Goal: Task Accomplishment & Management: Manage account settings

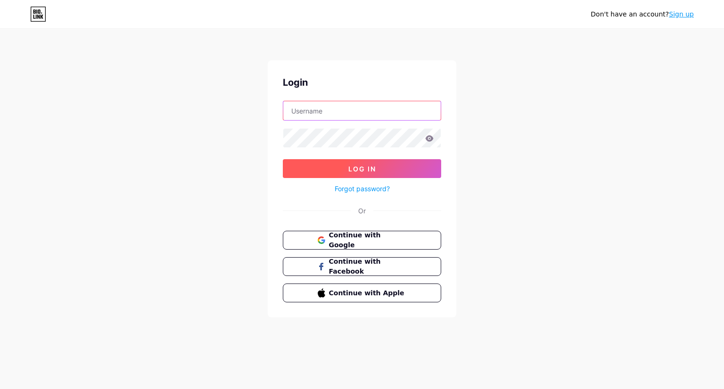
type input "[EMAIL_ADDRESS][DOMAIN_NAME]"
click at [373, 166] on span "Log In" at bounding box center [362, 169] width 28 height 8
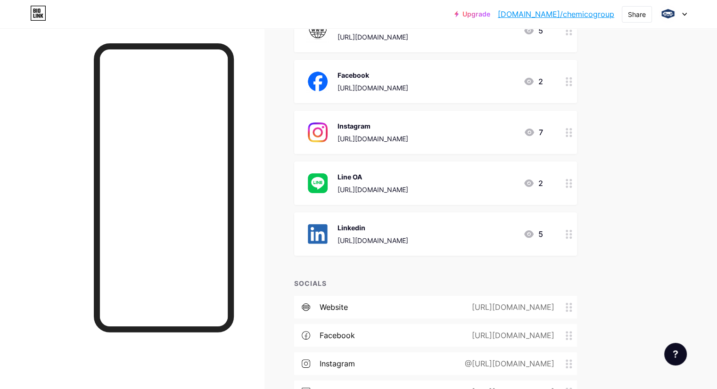
scroll to position [141, 0]
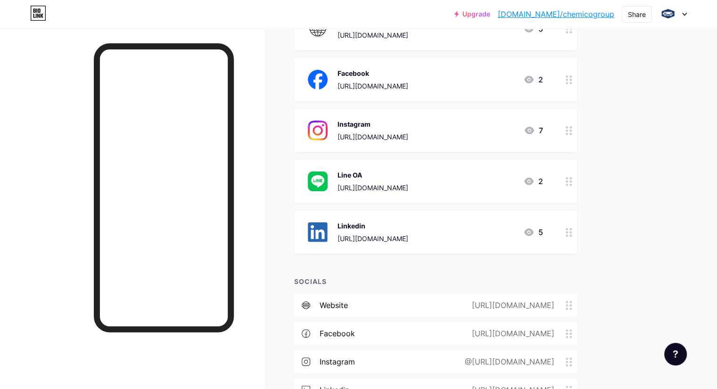
click at [673, 211] on div "Upgrade [DOMAIN_NAME]/chemic... [DOMAIN_NAME]/chemicogroup Share Switch account…" at bounding box center [358, 168] width 717 height 619
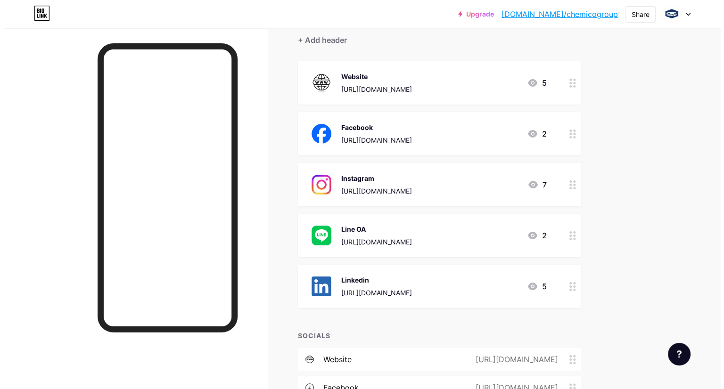
scroll to position [0, 0]
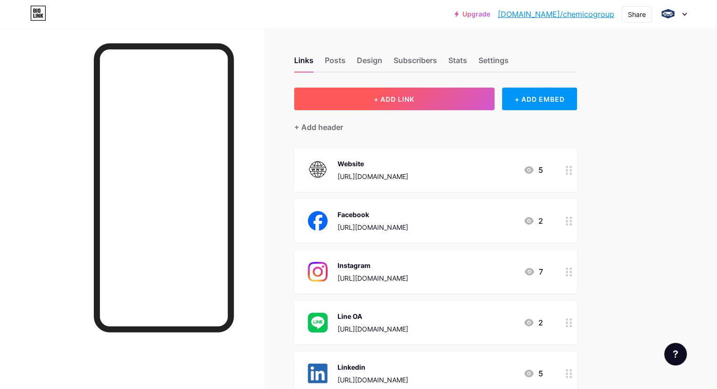
click at [414, 99] on span "+ ADD LINK" at bounding box center [394, 99] width 41 height 8
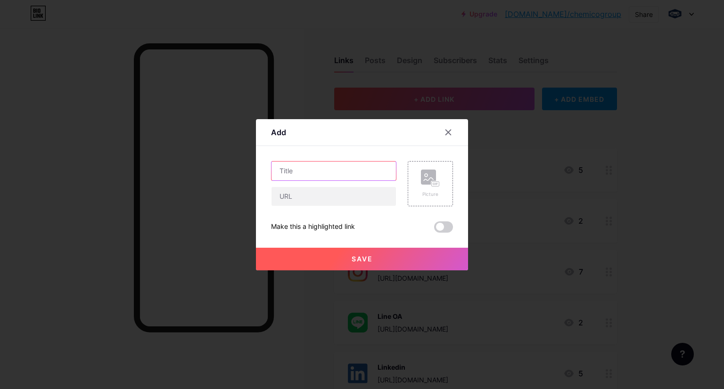
click at [357, 171] on input "text" at bounding box center [334, 171] width 124 height 19
click at [314, 174] on input "text" at bounding box center [334, 171] width 124 height 19
type input "ธ"
type input "Tiktok"
click at [426, 191] on div "Picture" at bounding box center [430, 194] width 19 height 7
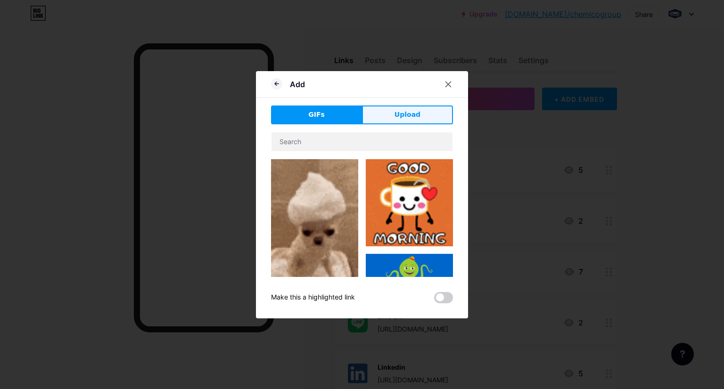
click at [415, 112] on span "Upload" at bounding box center [408, 115] width 26 height 10
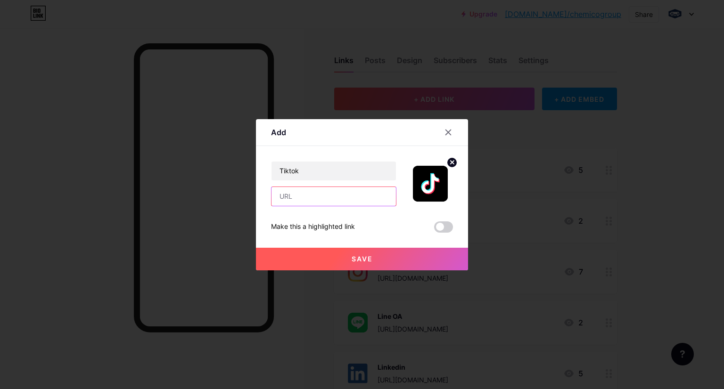
click at [343, 201] on input "text" at bounding box center [334, 196] width 124 height 19
paste input "[URL][DOMAIN_NAME]"
type input "[URL][DOMAIN_NAME]"
click at [365, 257] on span "Save" at bounding box center [362, 259] width 21 height 8
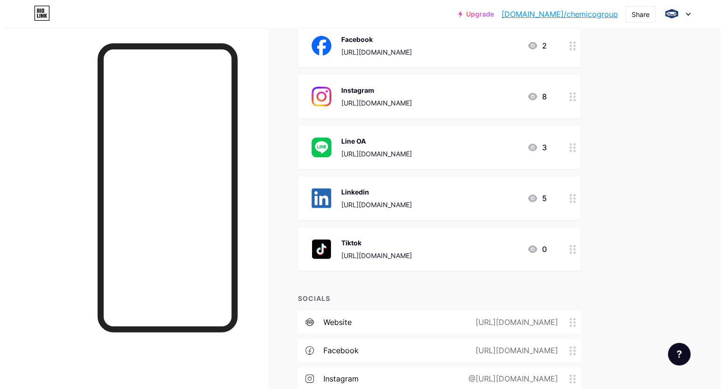
scroll to position [279, 0]
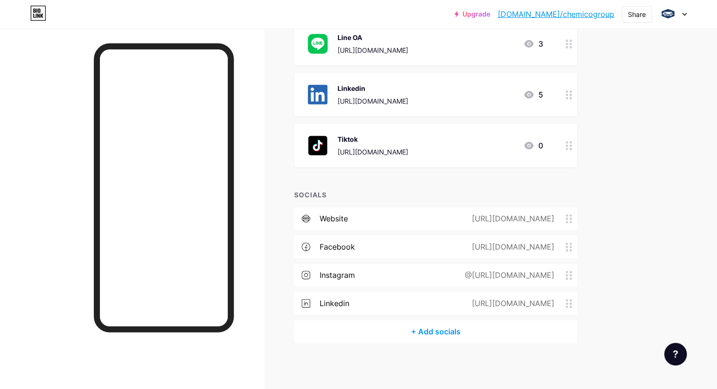
click at [474, 328] on div "+ Add socials" at bounding box center [435, 332] width 283 height 23
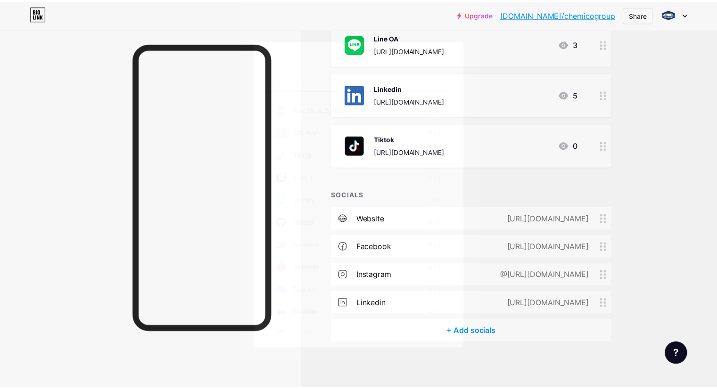
scroll to position [40, 0]
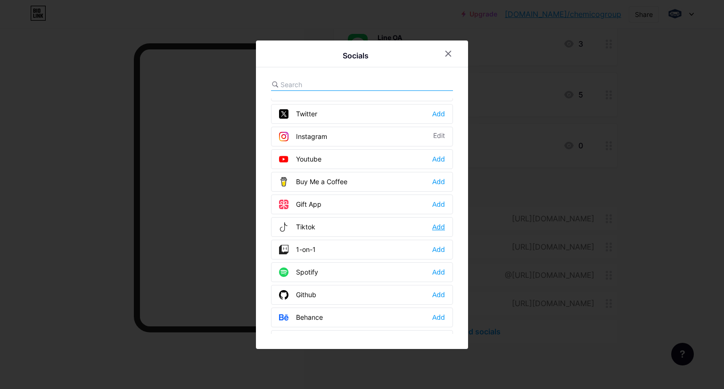
click at [438, 223] on div "Add" at bounding box center [438, 227] width 13 height 9
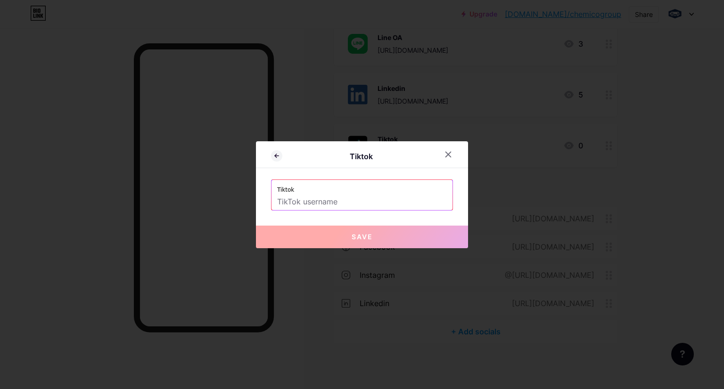
click at [307, 200] on input "text" at bounding box center [362, 202] width 170 height 16
paste input "[URL][DOMAIN_NAME]"
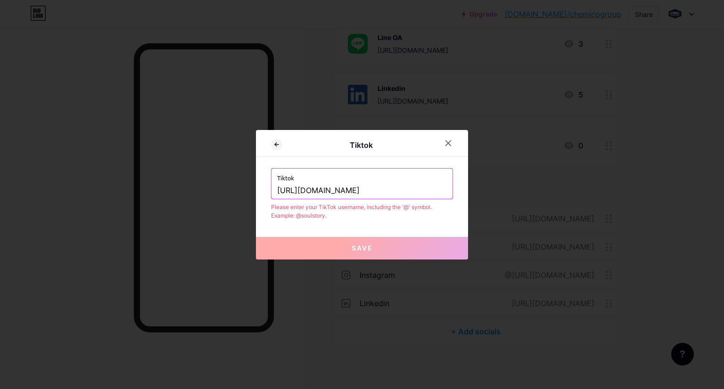
drag, startPoint x: 422, startPoint y: 189, endPoint x: 251, endPoint y: 190, distance: 171.6
click at [251, 190] on div "Tiktok Tiktok [URL][DOMAIN_NAME] Please enter your TikTok username, including t…" at bounding box center [362, 194] width 724 height 389
click at [354, 192] on input "[URL][DOMAIN_NAME]" at bounding box center [362, 191] width 170 height 16
drag, startPoint x: 363, startPoint y: 189, endPoint x: 250, endPoint y: 194, distance: 113.3
click at [250, 194] on div "Tiktok Tiktok [URL][DOMAIN_NAME] Please enter your TikTok username, including t…" at bounding box center [362, 194] width 724 height 389
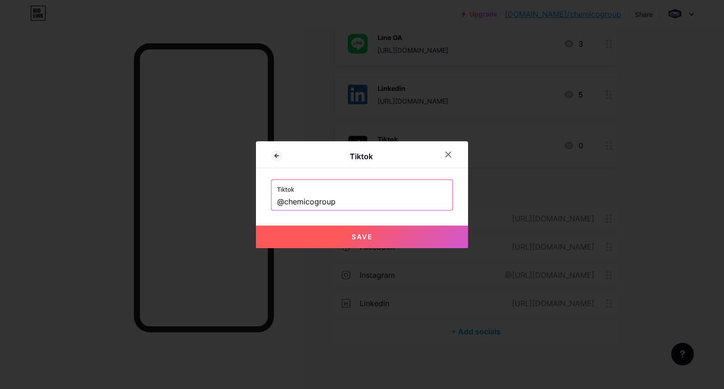
click at [355, 241] on button "Save" at bounding box center [362, 237] width 212 height 23
type input "[URL][DOMAIN_NAME]"
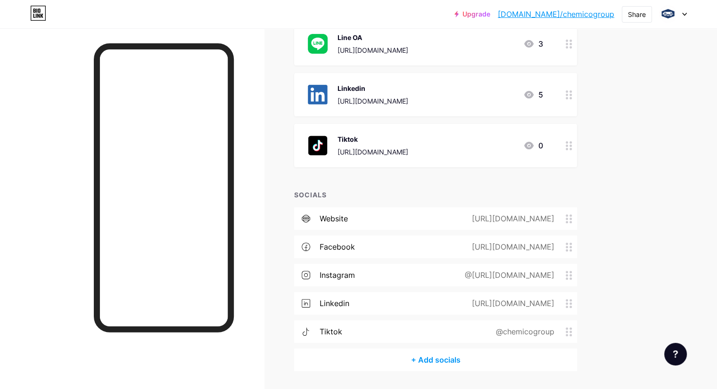
click at [566, 333] on div "@chemicogroup" at bounding box center [523, 331] width 85 height 11
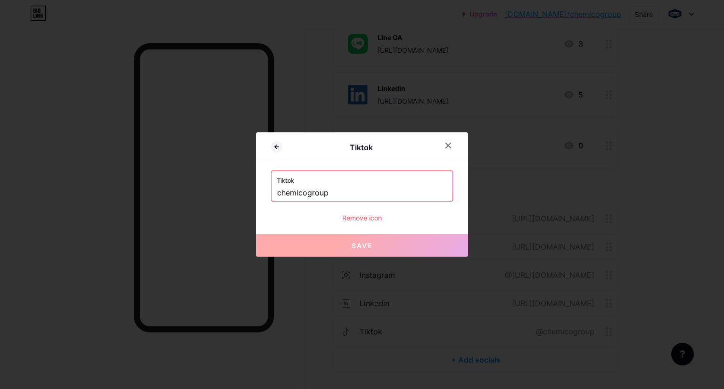
click at [449, 146] on icon at bounding box center [449, 146] width 8 height 8
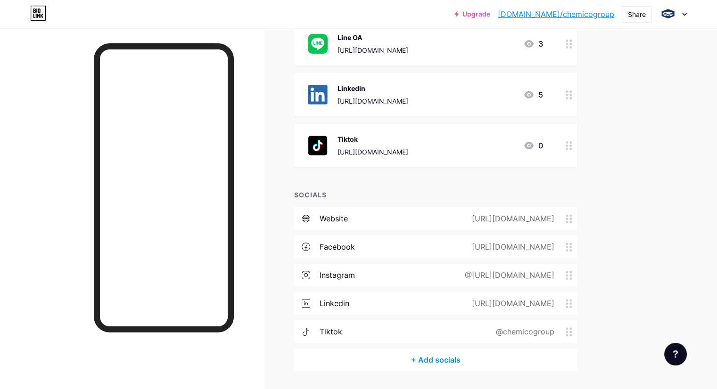
click at [384, 328] on div "tiktok @chemicogroup" at bounding box center [435, 332] width 283 height 23
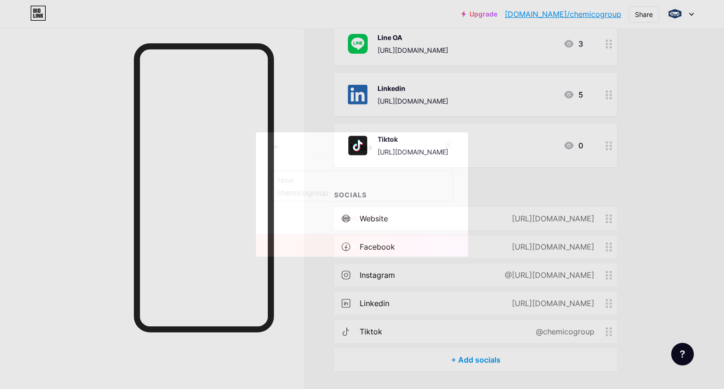
click at [450, 145] on icon at bounding box center [449, 146] width 8 height 8
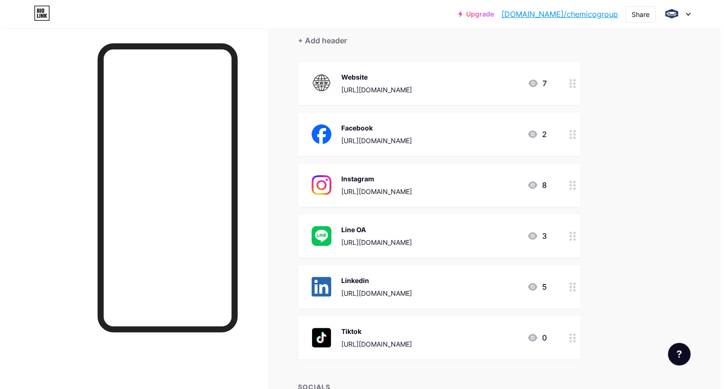
scroll to position [0, 0]
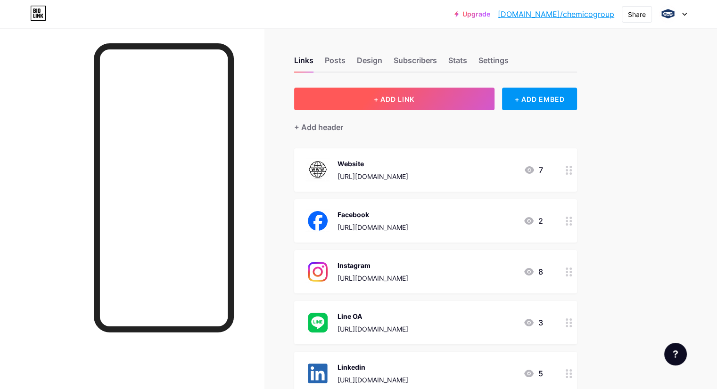
click at [478, 99] on button "+ ADD LINK" at bounding box center [394, 99] width 200 height 23
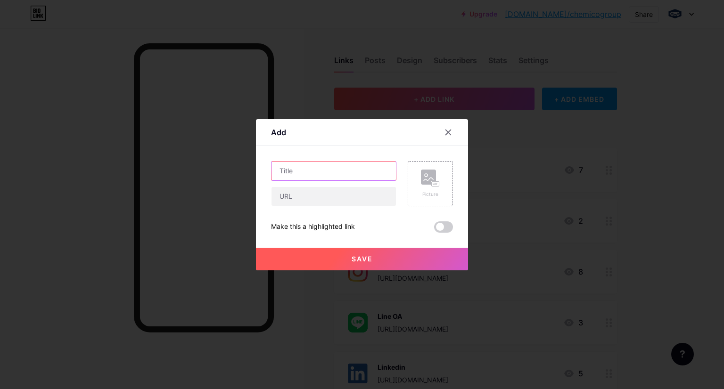
click at [341, 173] on input "text" at bounding box center [334, 171] width 124 height 19
type input "Youtube"
click at [323, 199] on input "text" at bounding box center [334, 196] width 124 height 19
paste input "[URL][DOMAIN_NAME]"
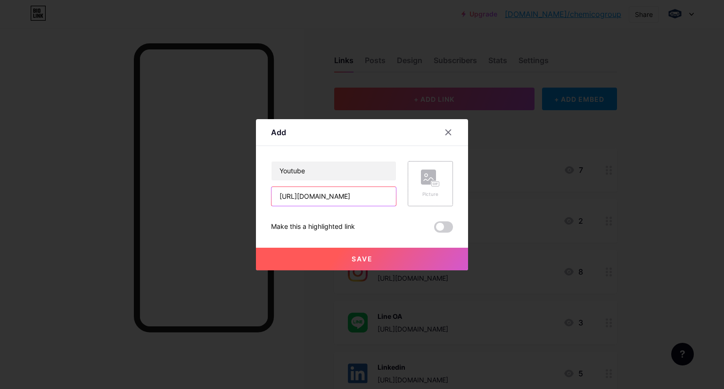
type input "[URL][DOMAIN_NAME]"
click at [422, 186] on icon at bounding box center [430, 178] width 19 height 17
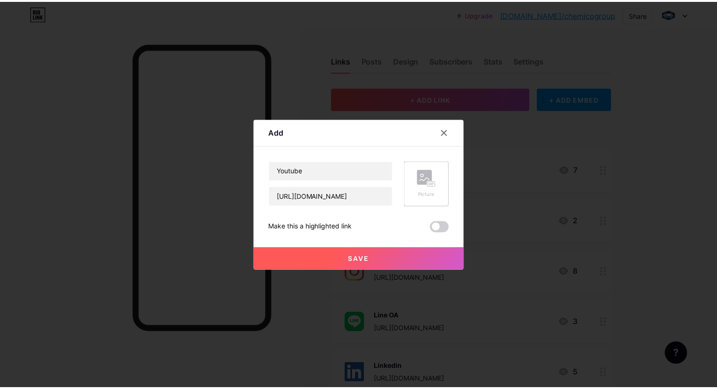
scroll to position [0, 0]
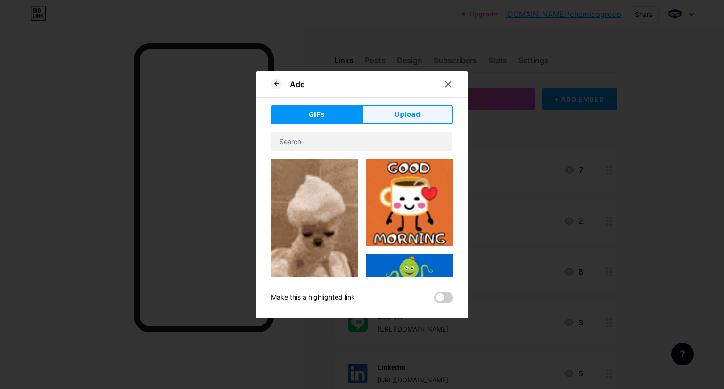
click at [409, 123] on button "Upload" at bounding box center [407, 115] width 91 height 19
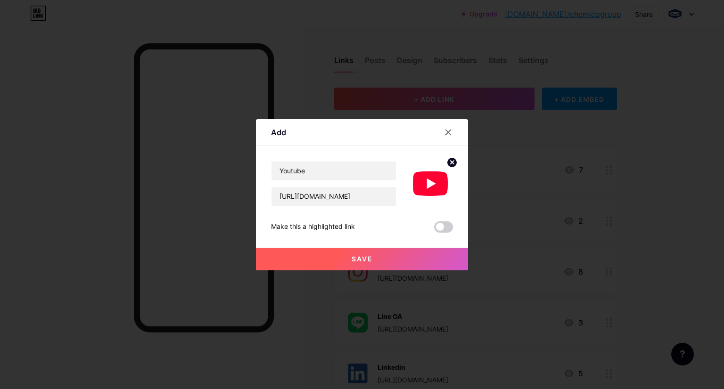
click at [375, 257] on button "Save" at bounding box center [362, 259] width 212 height 23
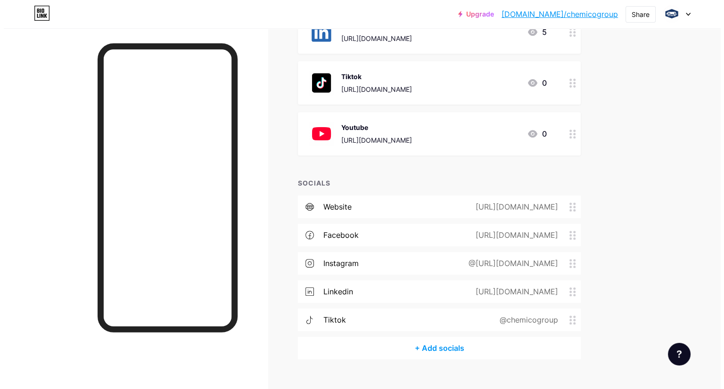
scroll to position [358, 0]
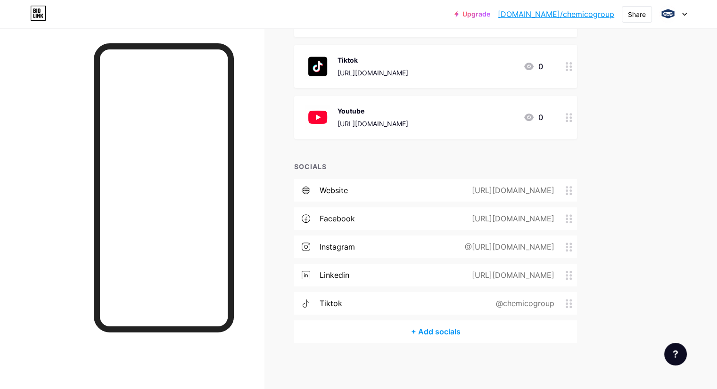
click at [492, 331] on div "+ Add socials" at bounding box center [435, 332] width 283 height 23
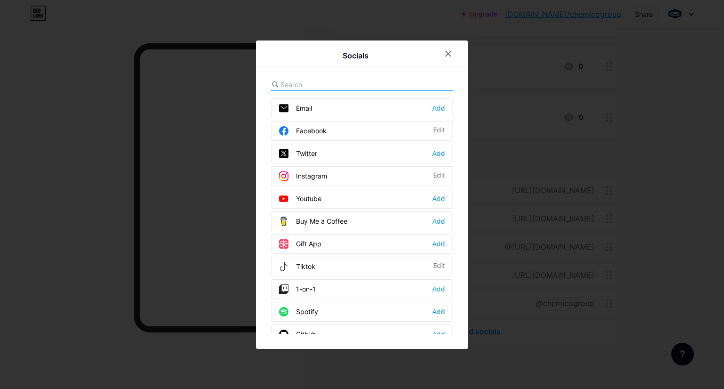
click at [375, 197] on div "Youtube Add" at bounding box center [362, 199] width 182 height 20
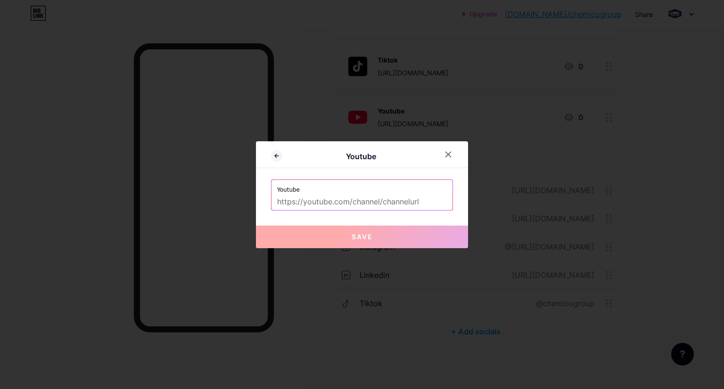
click at [362, 200] on input "text" at bounding box center [362, 202] width 170 height 16
paste input "[URL][DOMAIN_NAME]"
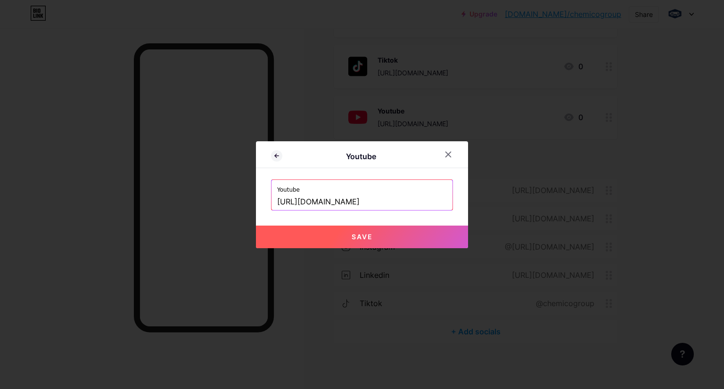
scroll to position [0, 69]
type input "[URL][DOMAIN_NAME]"
click at [379, 236] on button "Save" at bounding box center [362, 237] width 212 height 23
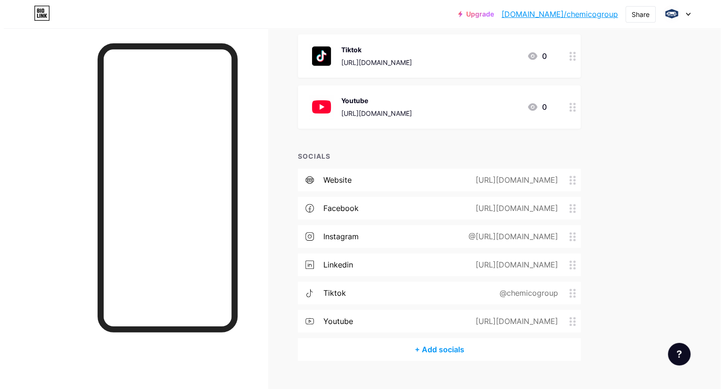
scroll to position [387, 0]
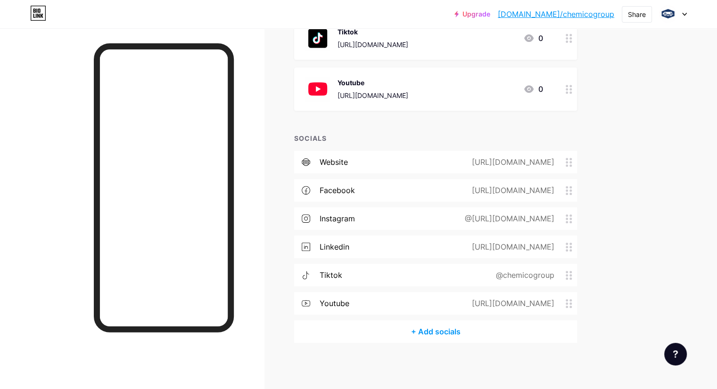
click at [472, 332] on div "+ Add socials" at bounding box center [435, 332] width 283 height 23
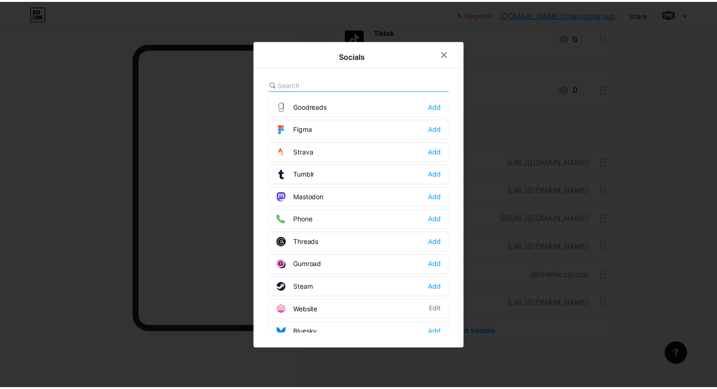
scroll to position [841, 0]
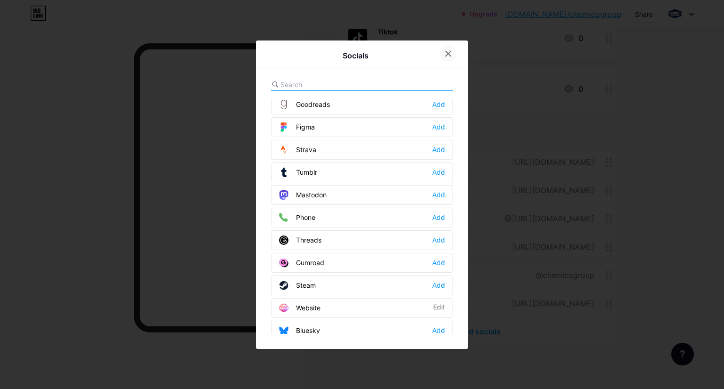
click at [452, 51] on icon at bounding box center [449, 54] width 8 height 8
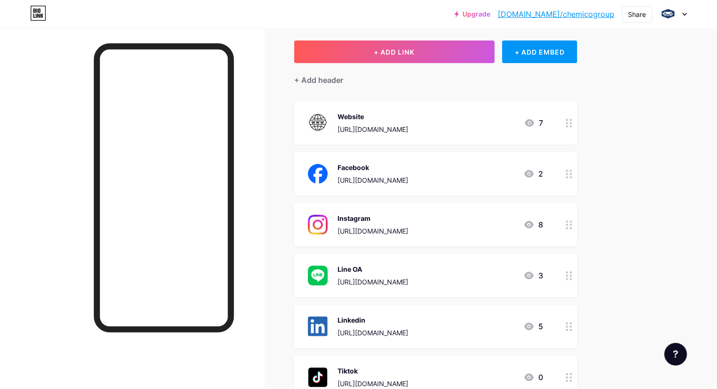
scroll to position [236, 0]
